Goal: Transaction & Acquisition: Download file/media

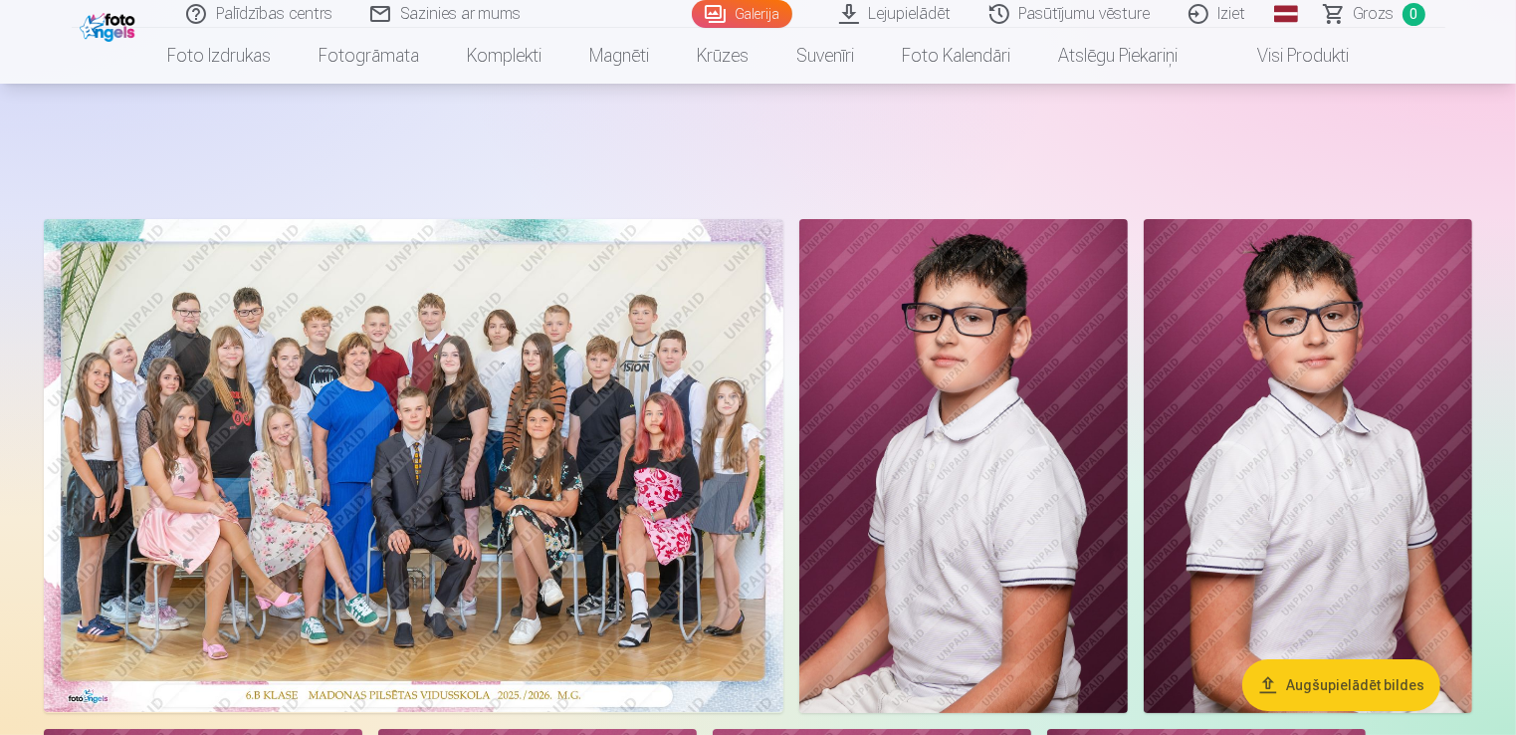
scroll to position [643, 0]
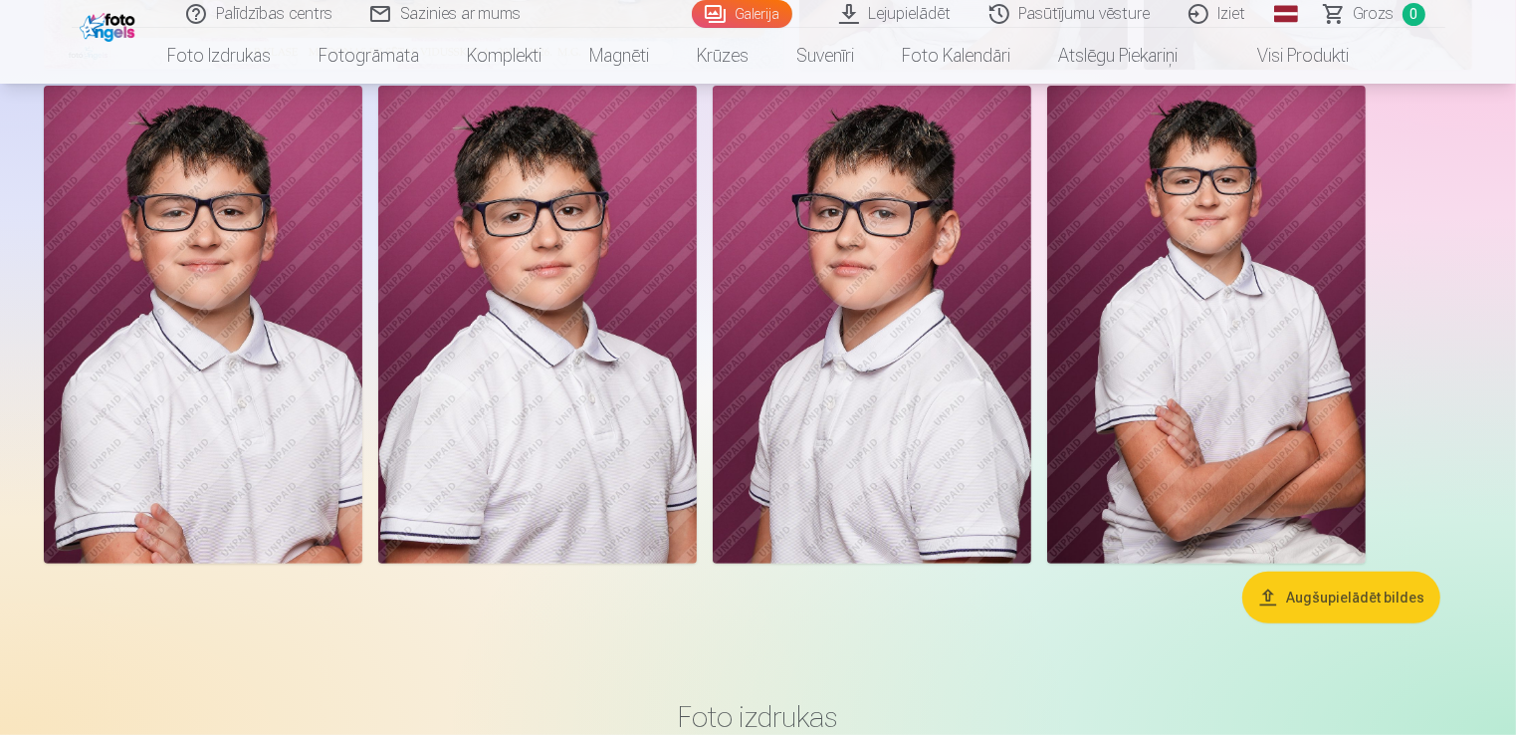
click at [1353, 594] on button "Augšupielādēt bildes" at bounding box center [1342, 598] width 198 height 52
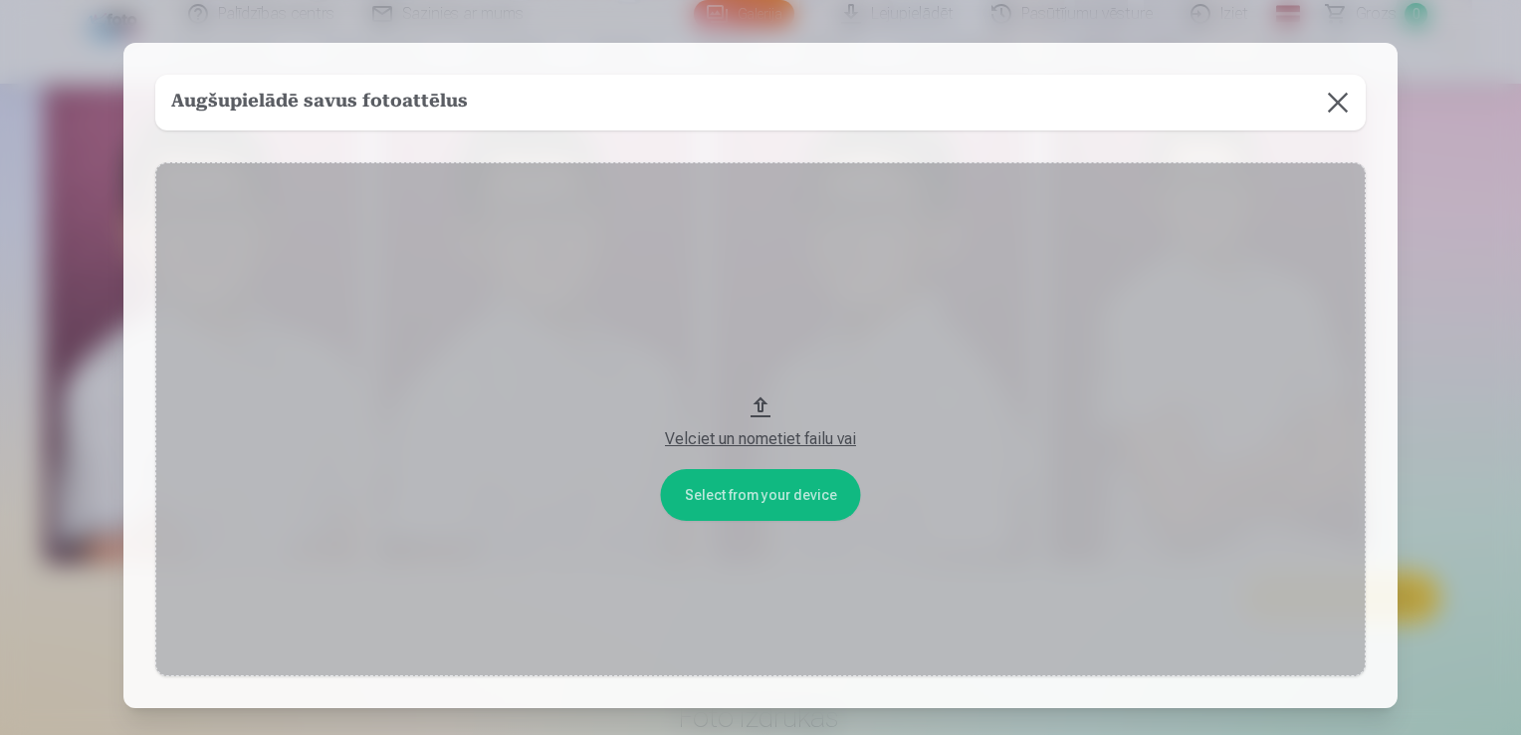
click at [746, 444] on div "Velciet un nometiet failu vai" at bounding box center [760, 439] width 1171 height 24
click at [1333, 104] on button at bounding box center [1338, 103] width 56 height 56
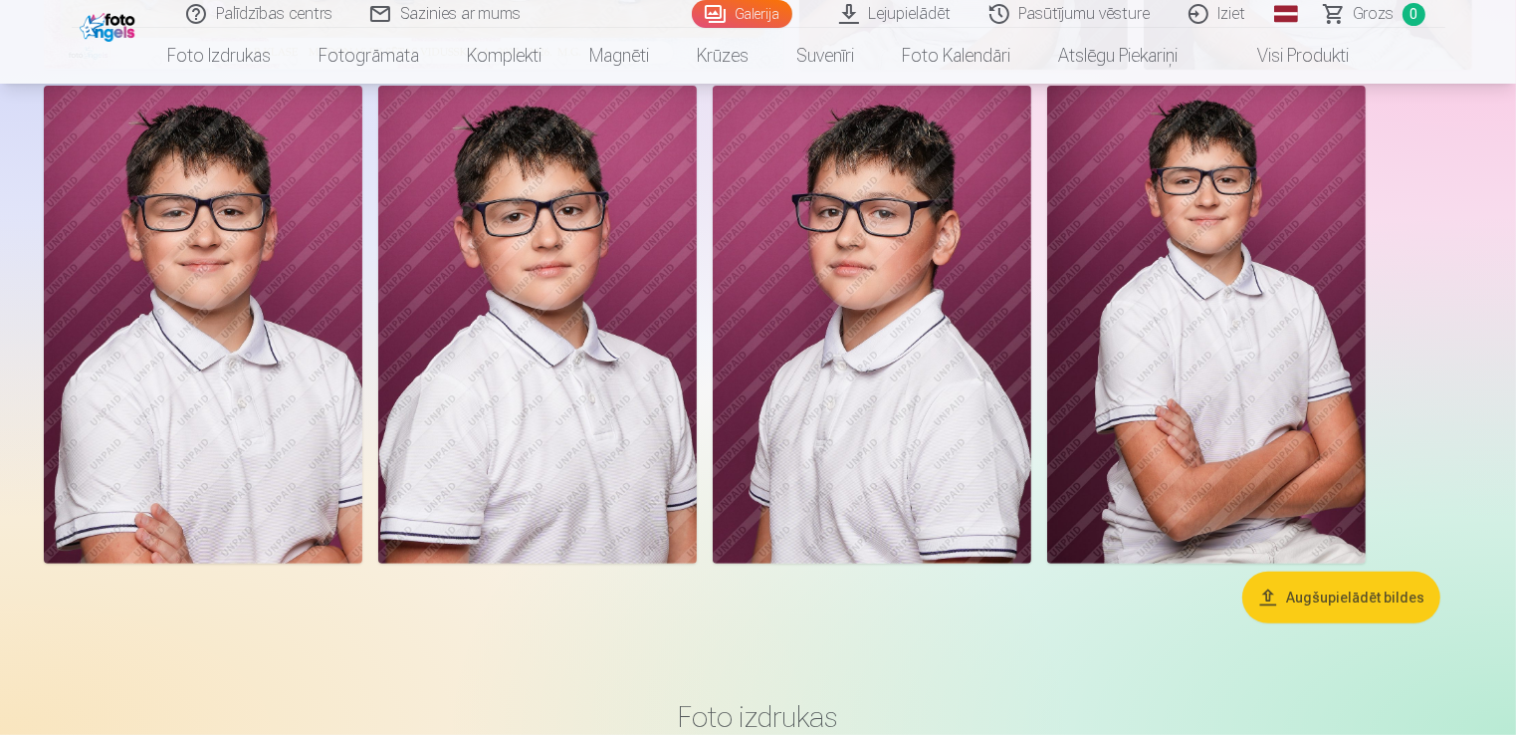
click at [931, 9] on link "Lejupielādēt" at bounding box center [896, 14] width 150 height 28
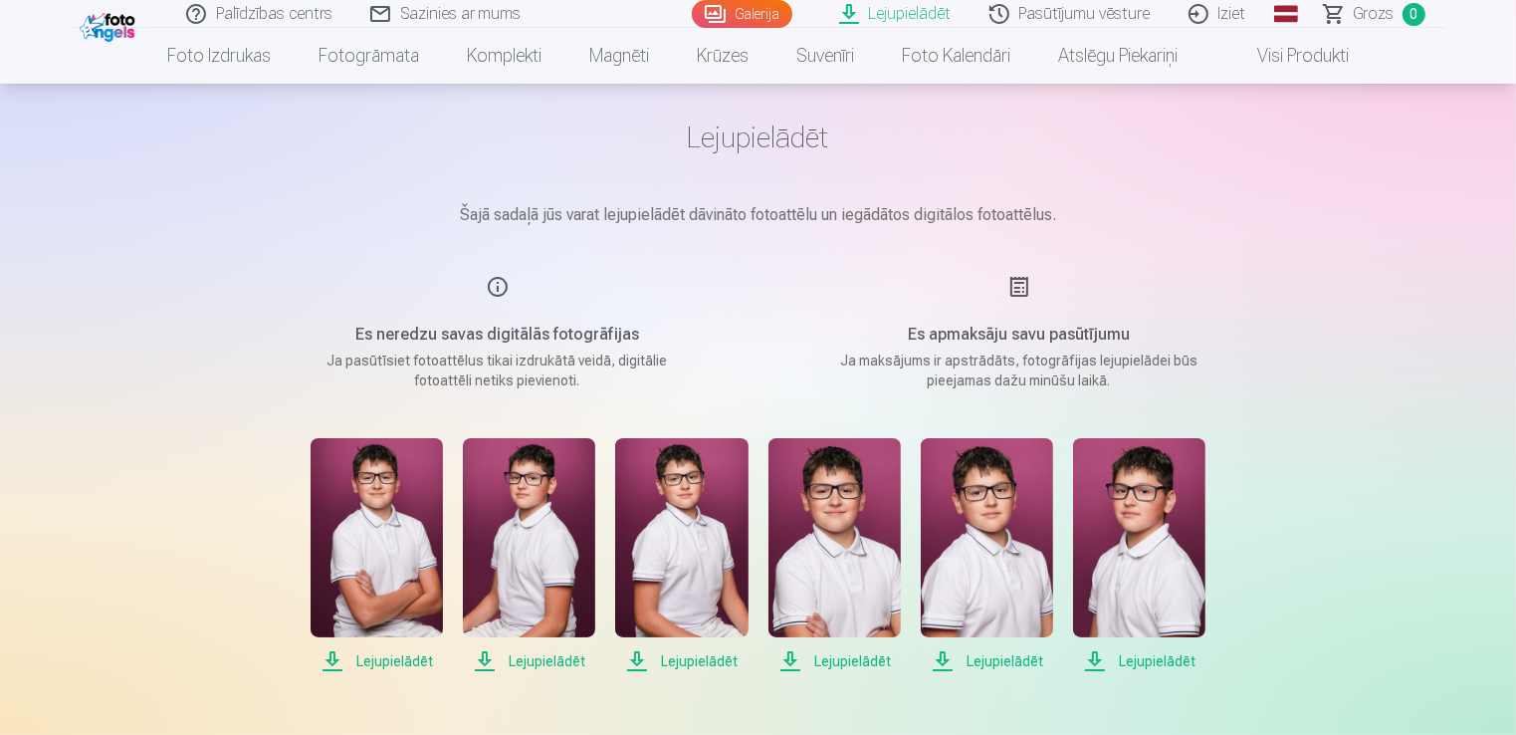
scroll to position [76, 0]
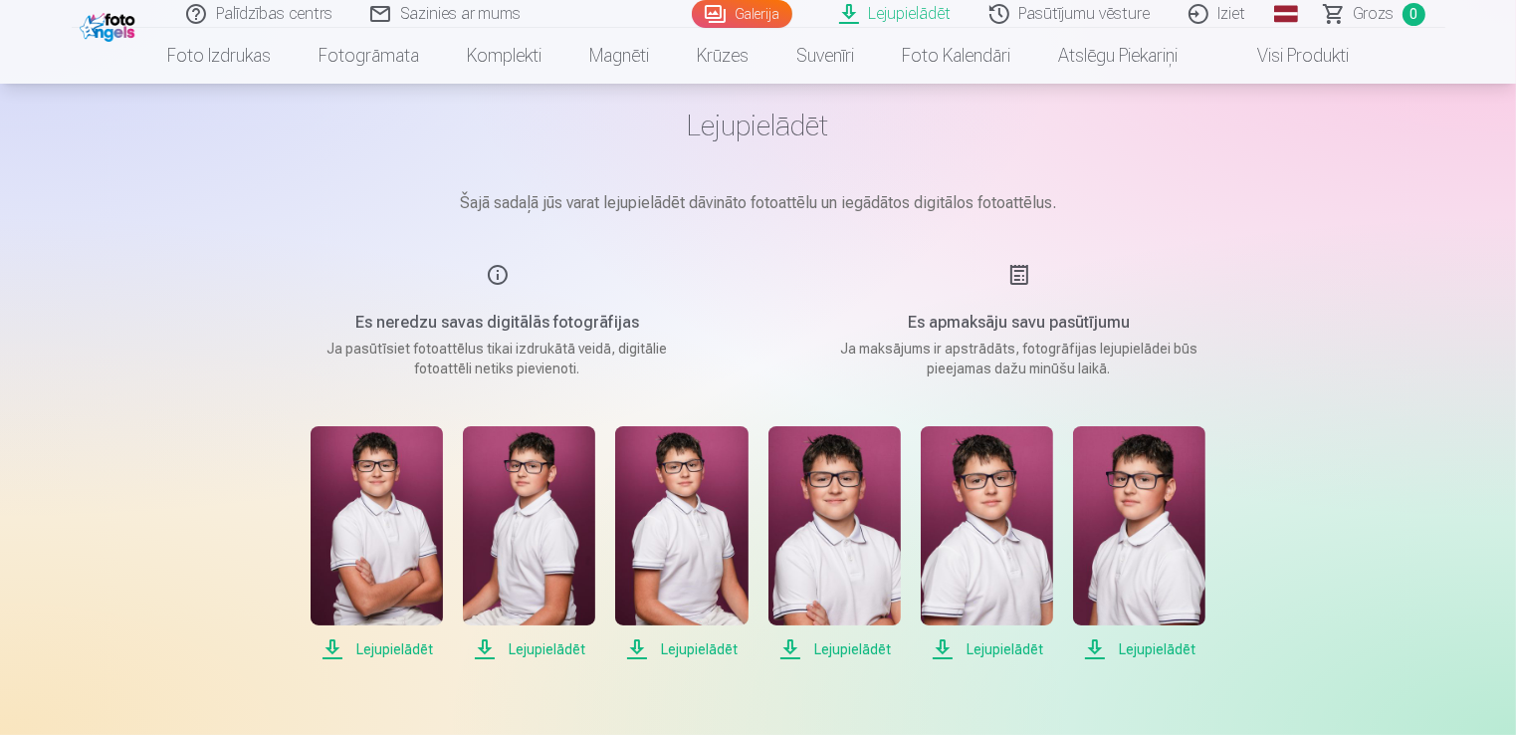
click at [382, 654] on span "Lejupielādēt" at bounding box center [377, 649] width 132 height 24
click at [554, 651] on span "Lejupielādēt" at bounding box center [529, 649] width 132 height 24
click at [700, 649] on span "Lejupielādēt" at bounding box center [681, 649] width 132 height 24
click at [851, 651] on span "Lejupielādēt" at bounding box center [835, 649] width 132 height 24
click at [1005, 652] on span "Lejupielādēt" at bounding box center [987, 649] width 132 height 24
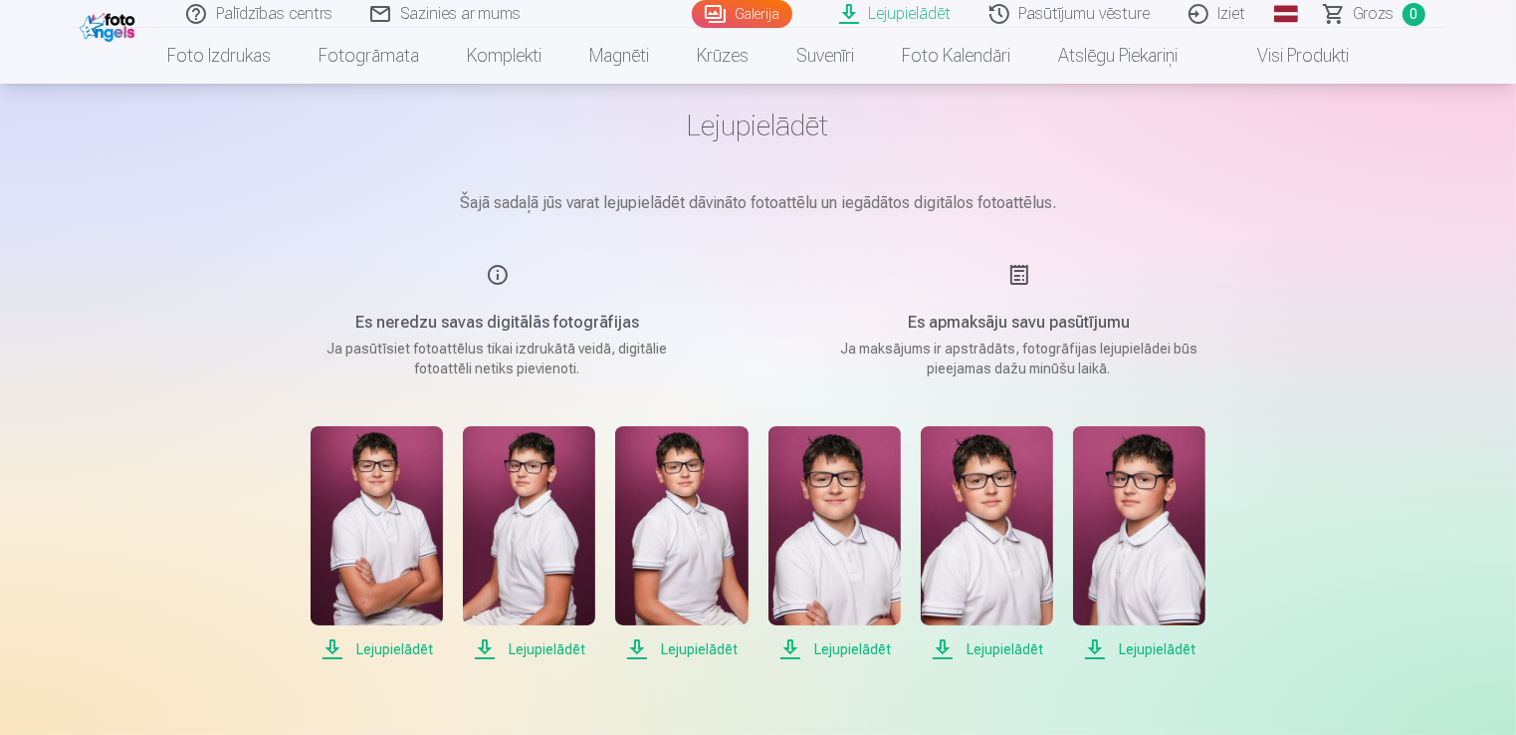
click at [1143, 650] on span "Lejupielādēt" at bounding box center [1139, 649] width 132 height 24
click at [1466, 573] on div "Palīdzības centrs Sazinies ar mums Galerija Lejupielādēt Pasūtījumu vēsture Izi…" at bounding box center [758, 614] width 1516 height 1380
click at [1310, 66] on link "Visi produkti" at bounding box center [1287, 56] width 171 height 56
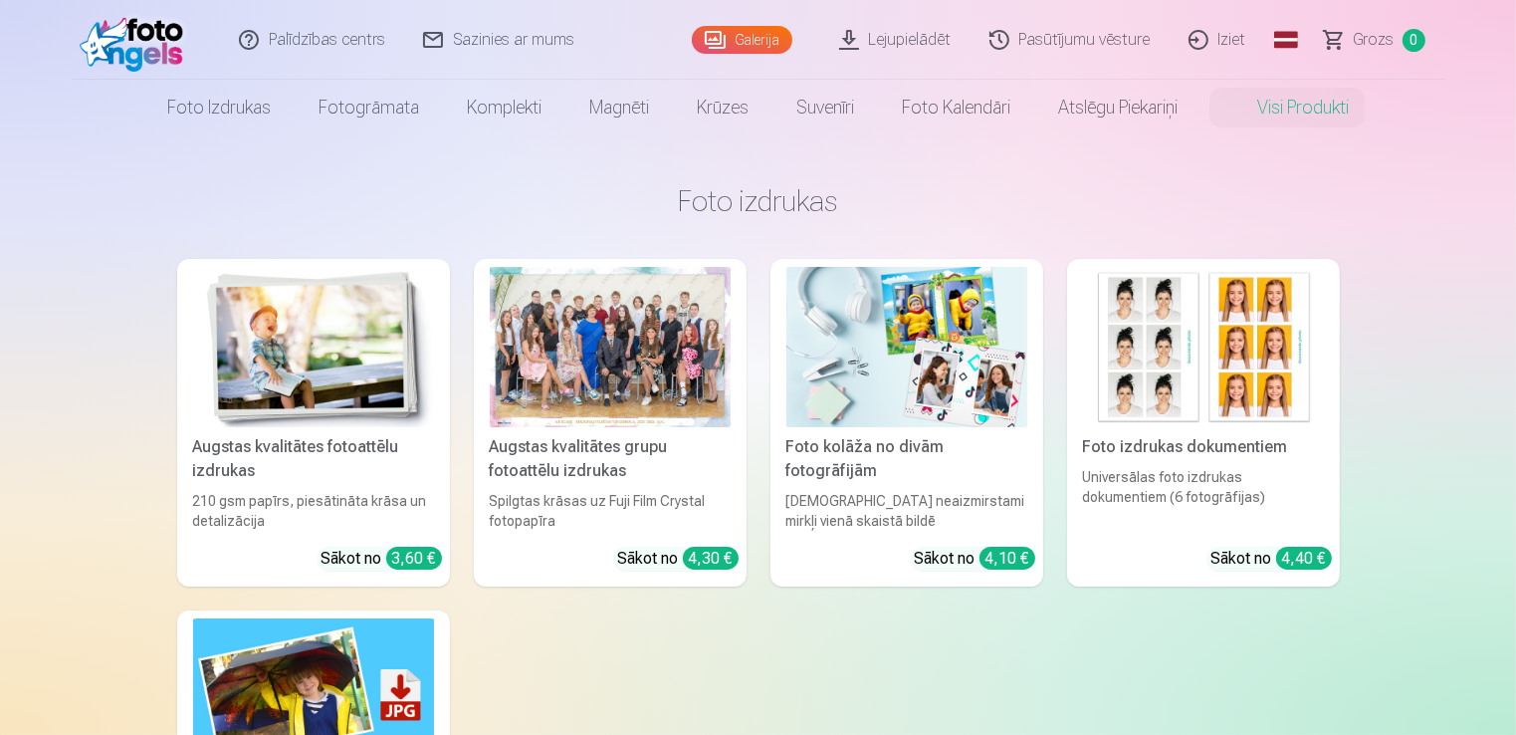
click at [1091, 51] on link "Pasūtījumu vēsture" at bounding box center [1071, 40] width 199 height 80
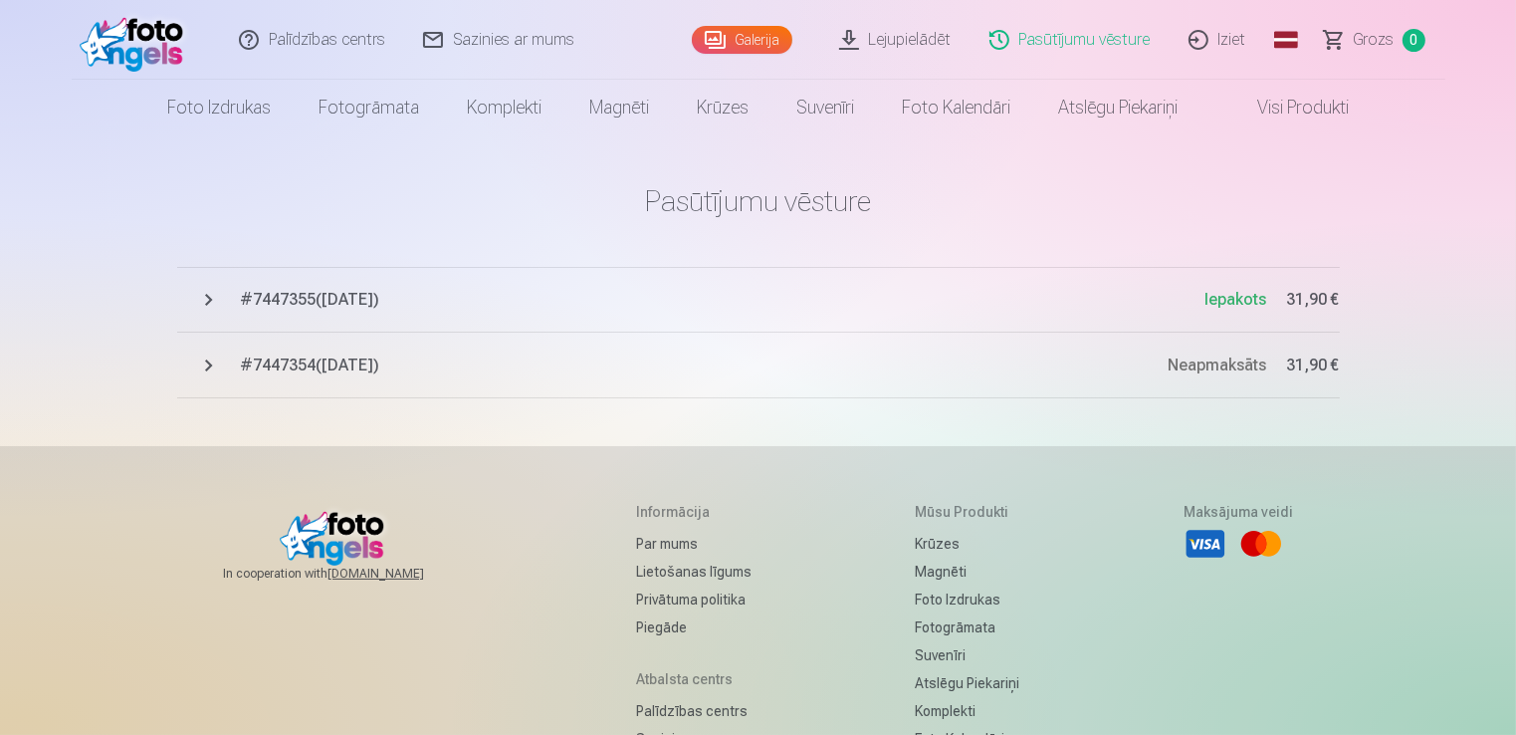
click at [765, 50] on link "Galerija" at bounding box center [742, 40] width 101 height 28
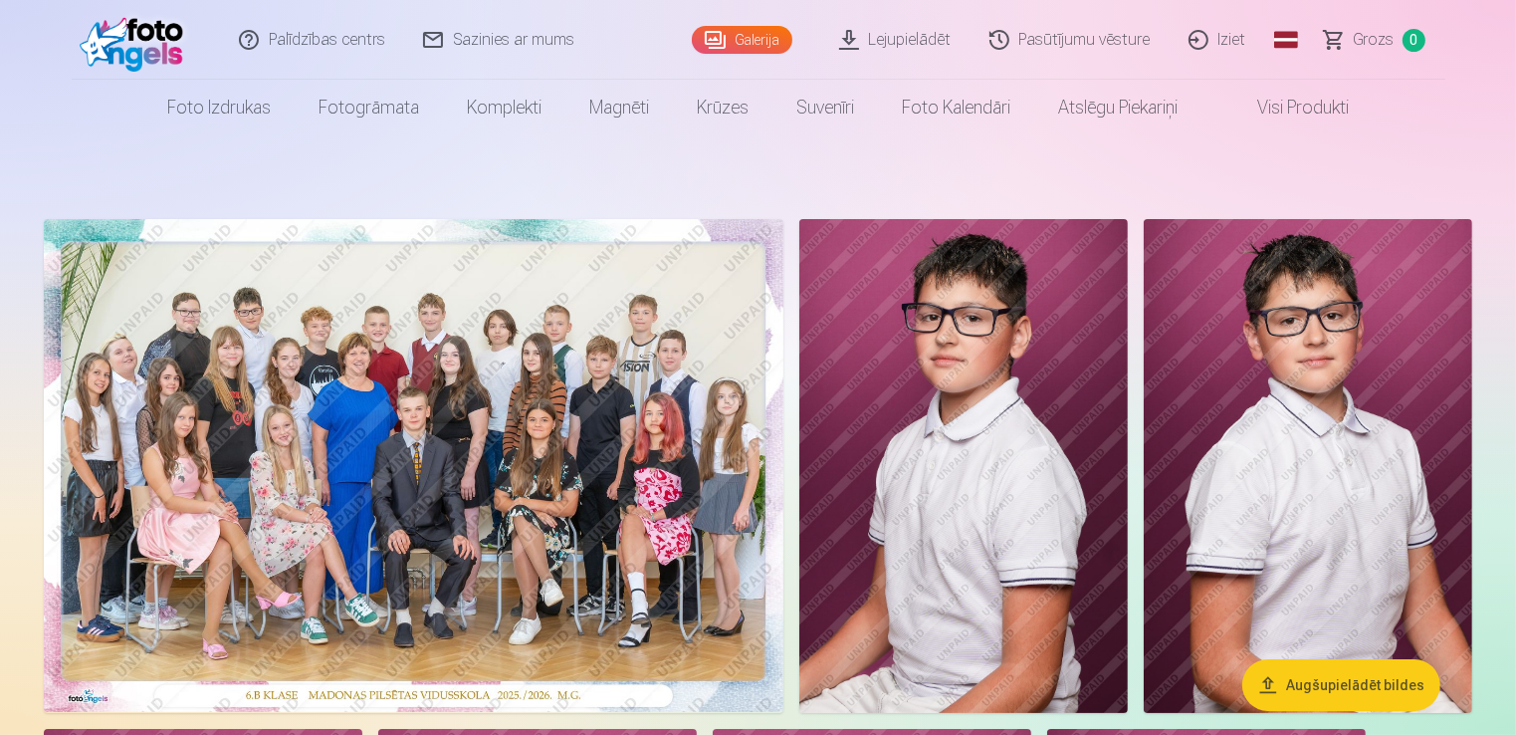
click at [1236, 41] on link "Iziet" at bounding box center [1219, 40] width 96 height 80
